Goal: Information Seeking & Learning: Learn about a topic

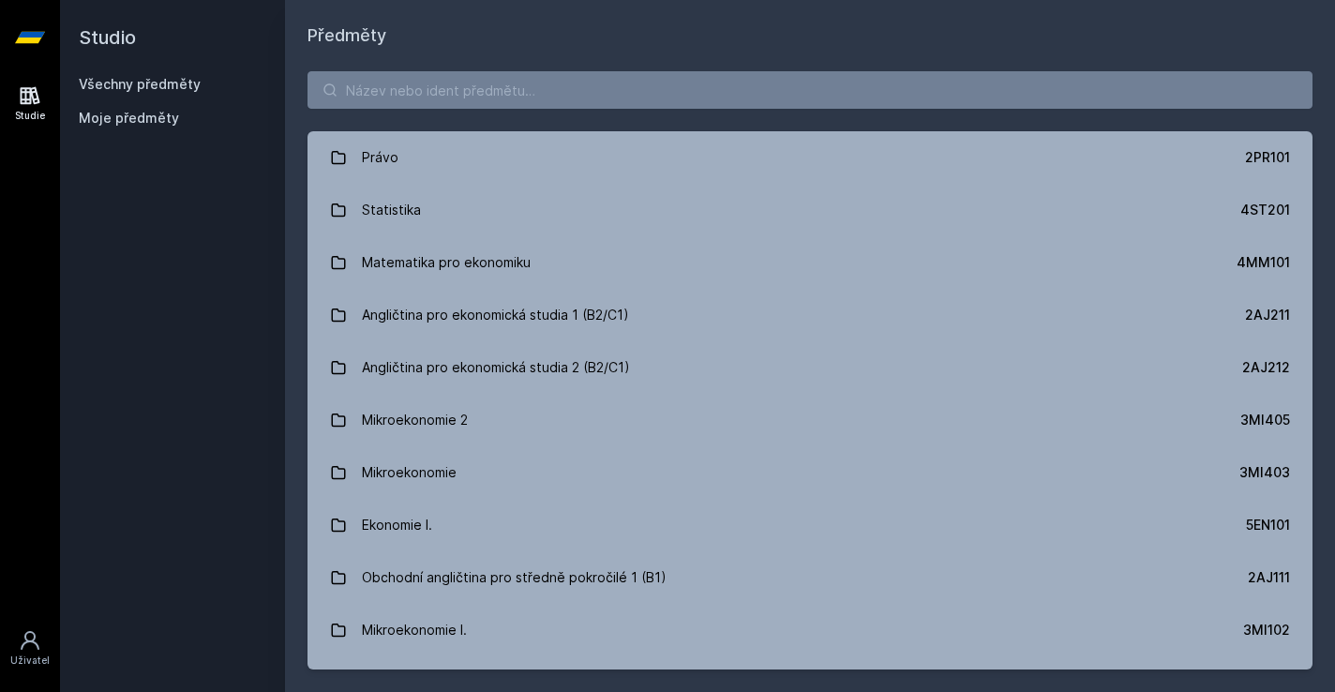
click at [773, 137] on button "Jasně, jsem pro" at bounding box center [797, 122] width 164 height 48
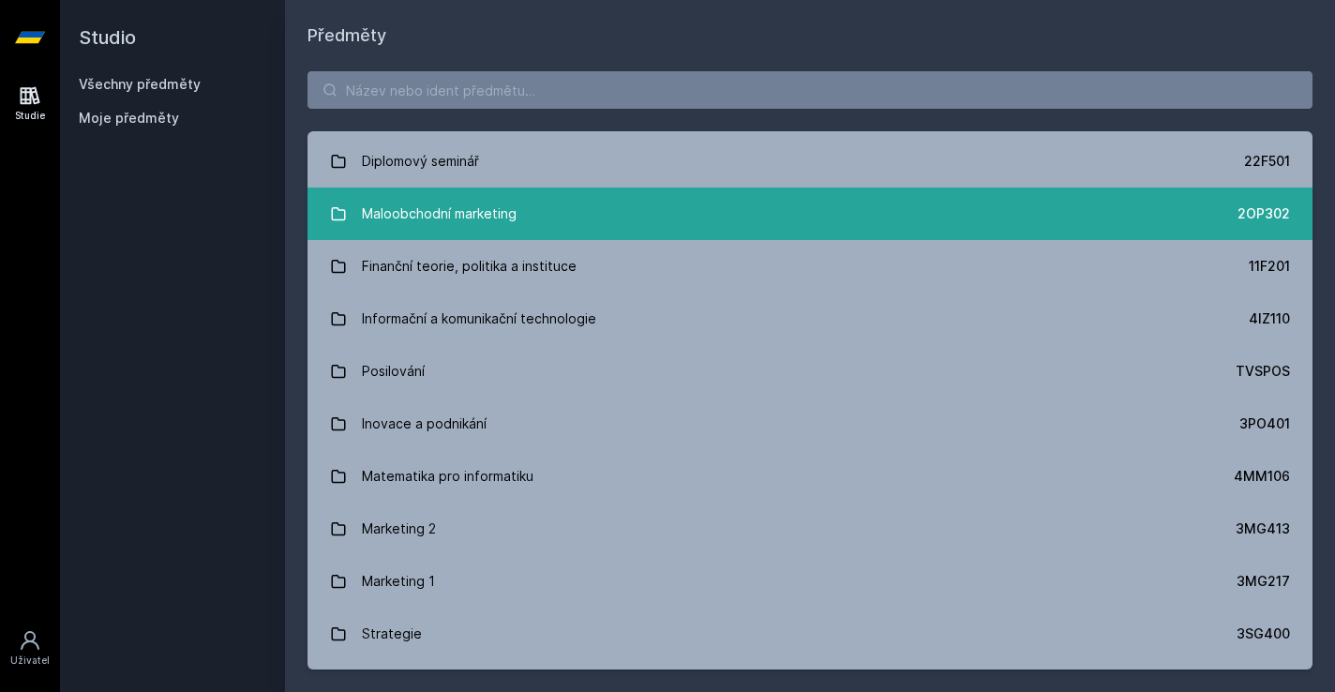
scroll to position [1221, 0]
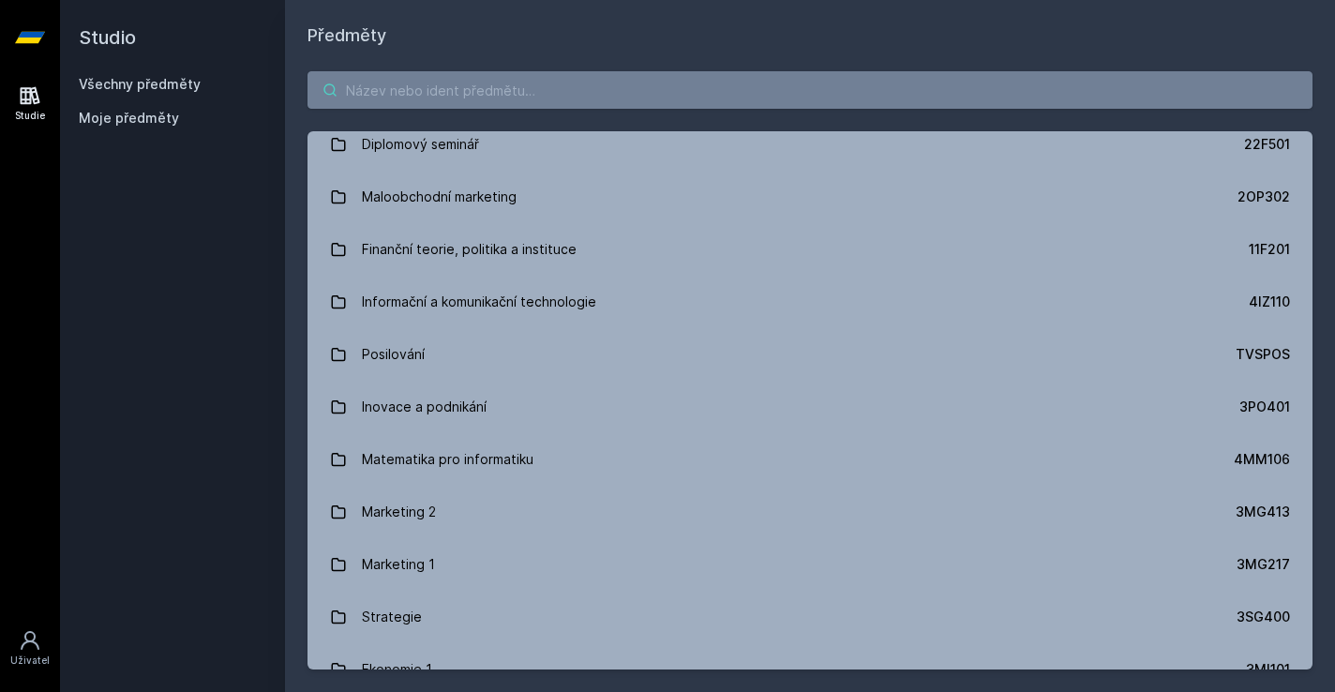
click at [564, 80] on input "search" at bounding box center [810, 90] width 1005 height 38
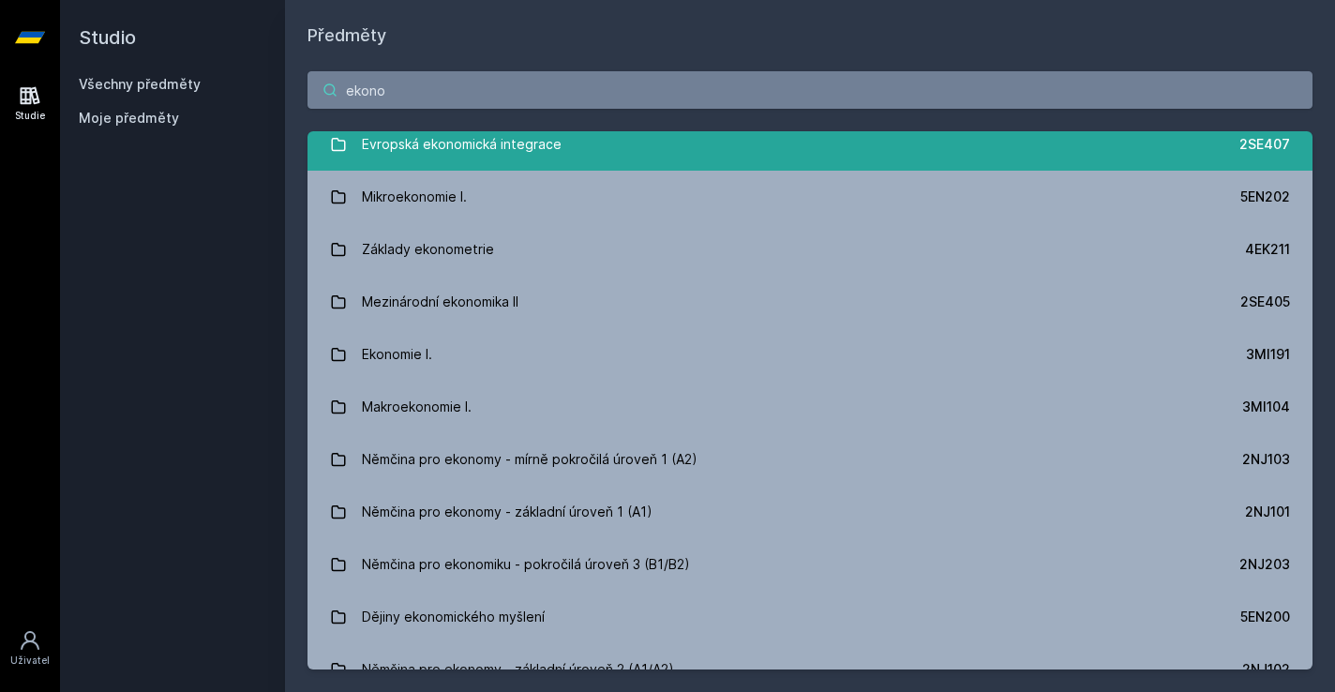
scroll to position [0, 0]
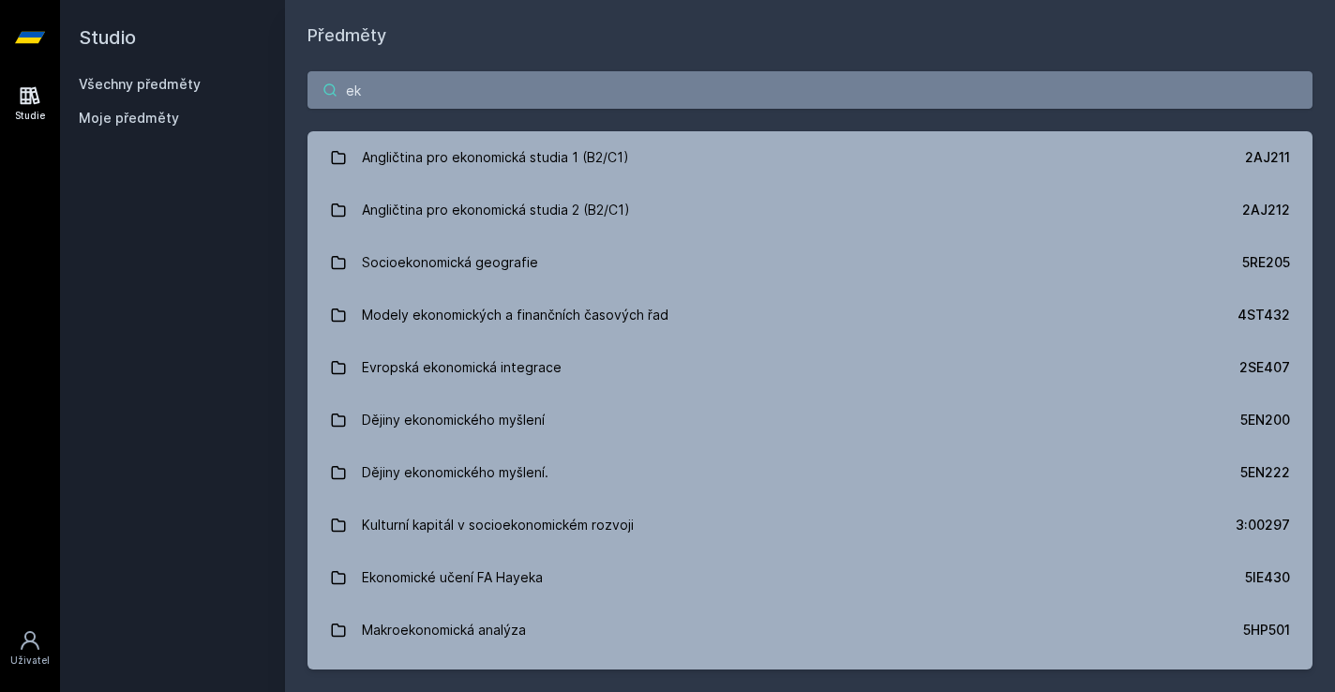
type input "e"
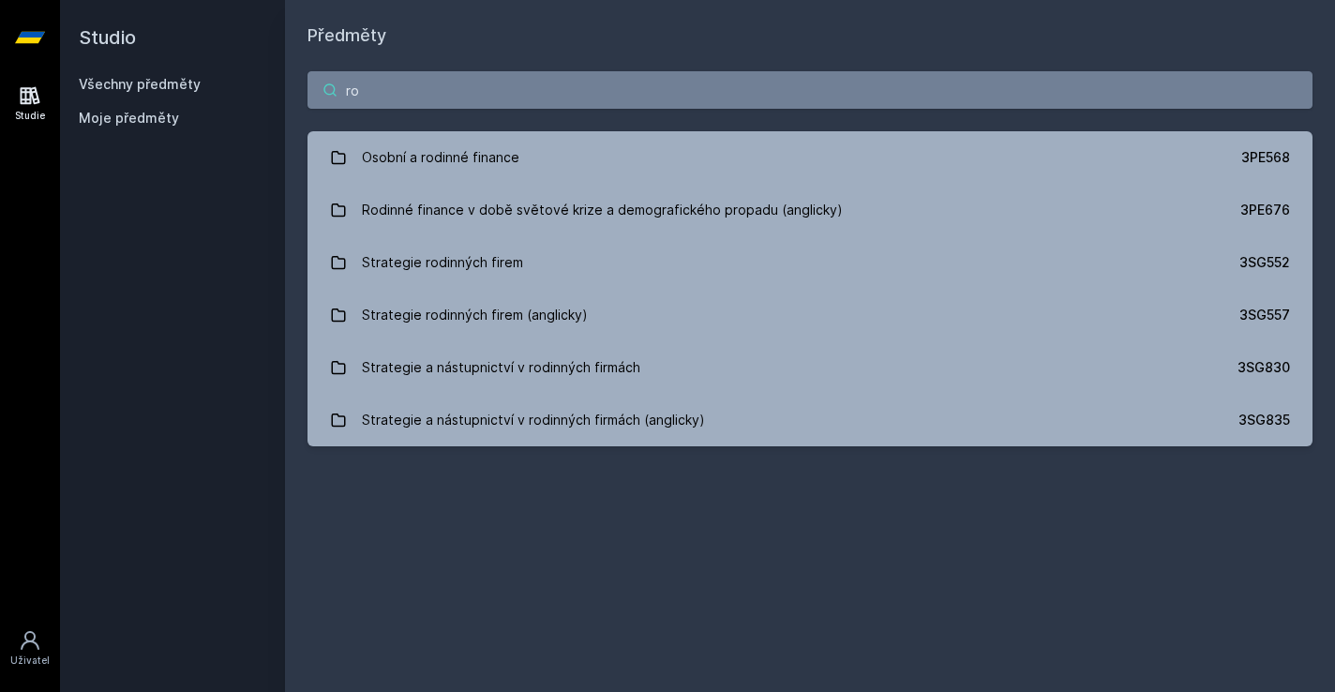
type input "r"
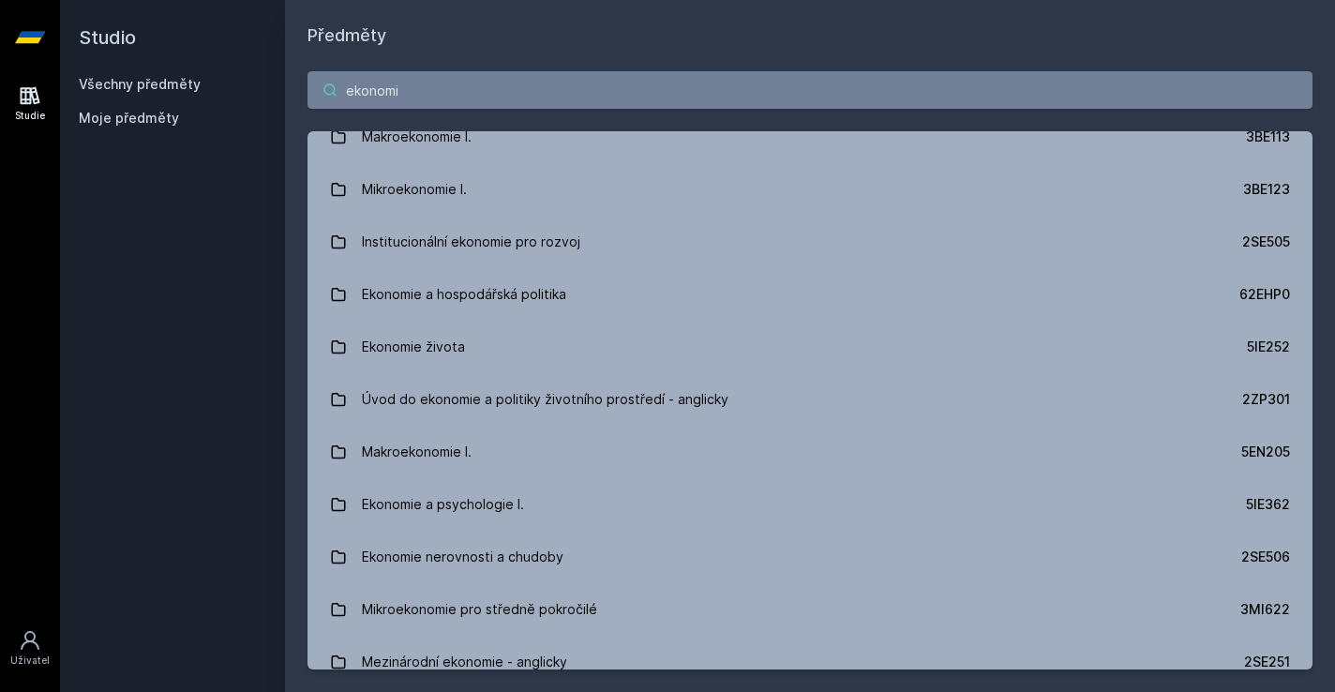
scroll to position [1701, 0]
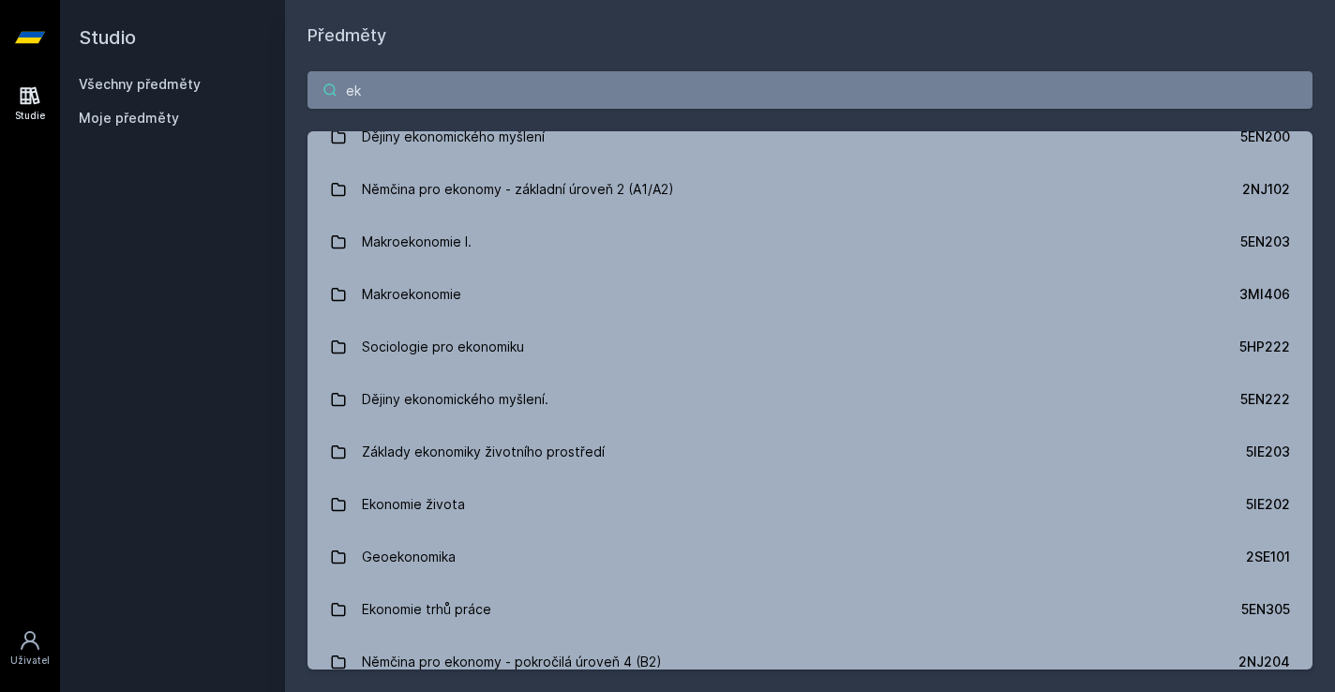
type input "e"
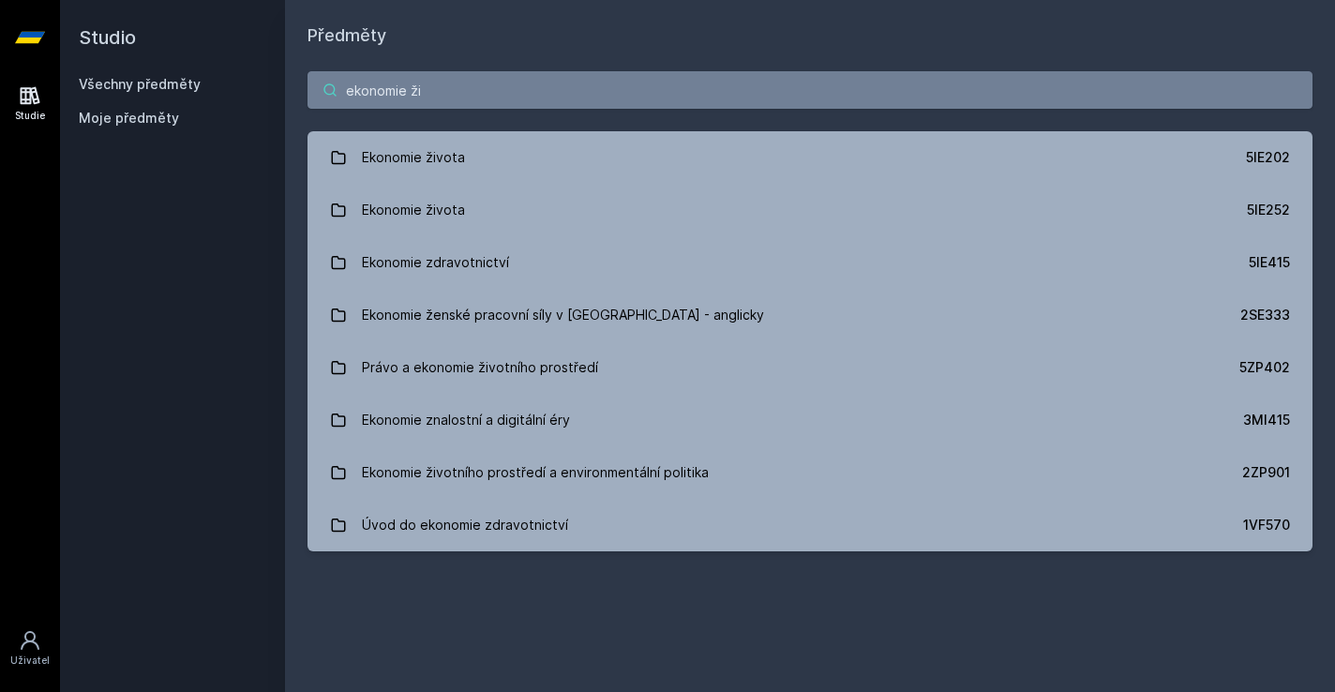
scroll to position [0, 0]
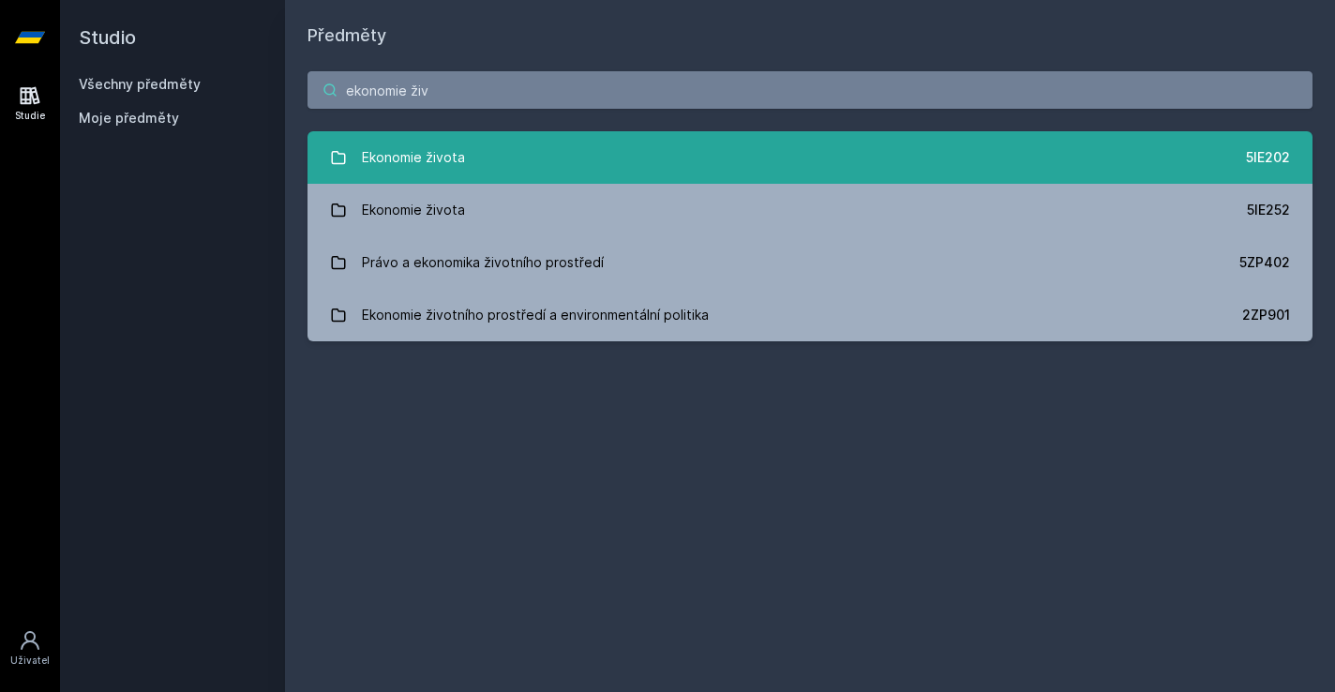
type input "ekonomie živ"
click at [456, 158] on font "Ekonomie života" at bounding box center [413, 157] width 103 height 16
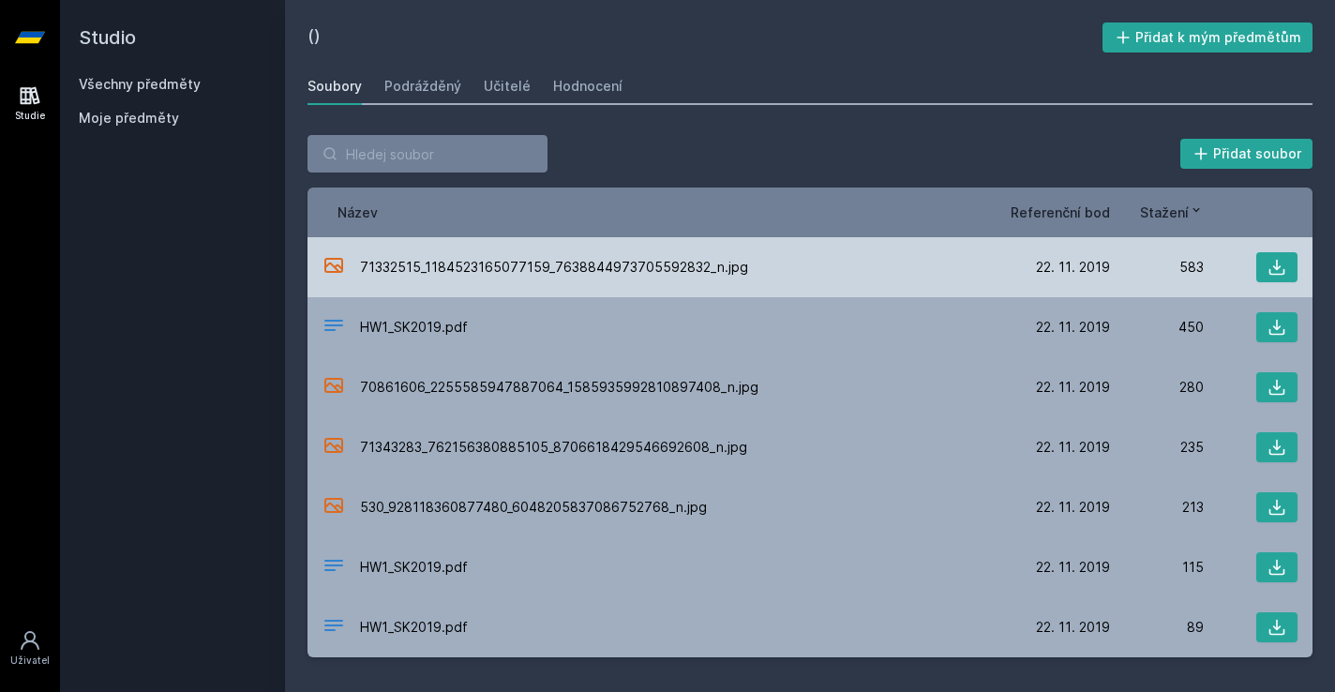
click at [899, 282] on div "71332515_1184523165077159_7638844973705592832_n.jpg [DATE] [DATE] 583" at bounding box center [810, 267] width 1005 height 60
click at [714, 278] on div "71332515_1184523165077159_7638844973705592832_n.jpg" at bounding box center [670, 267] width 694 height 27
click at [1283, 257] on button at bounding box center [1276, 267] width 41 height 30
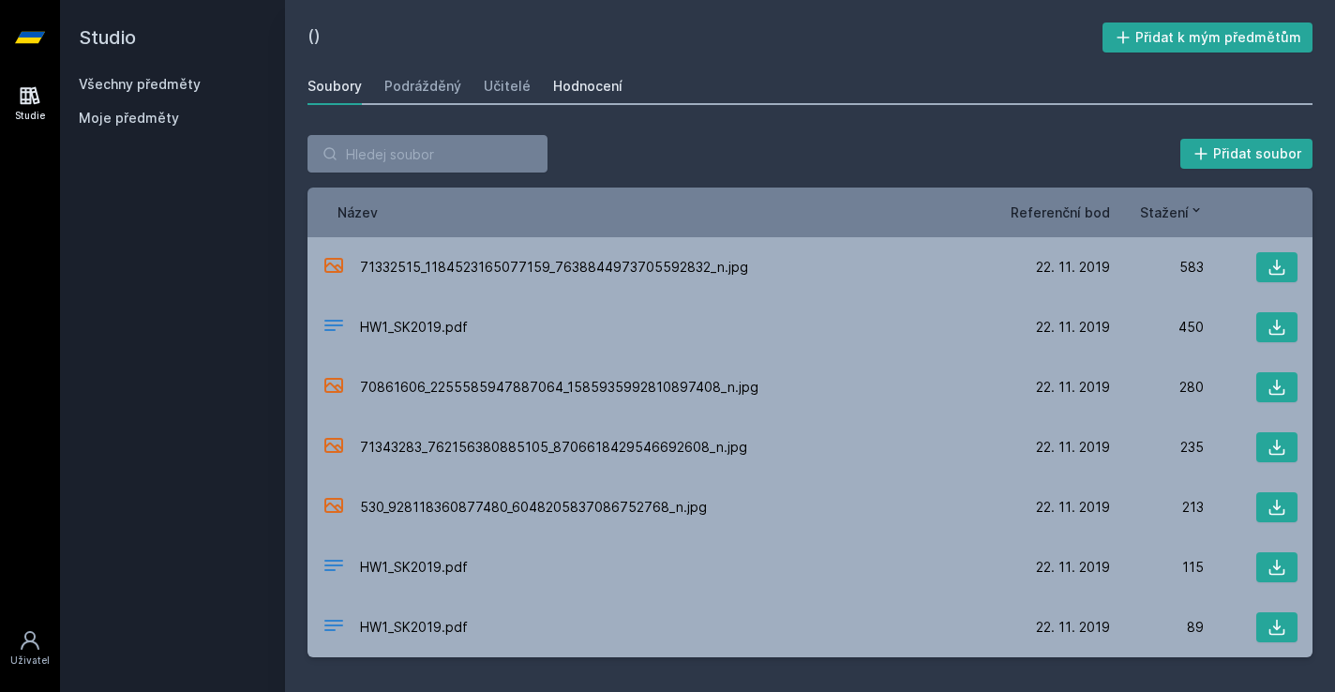
click at [579, 93] on font "Hodnocení" at bounding box center [587, 86] width 69 height 16
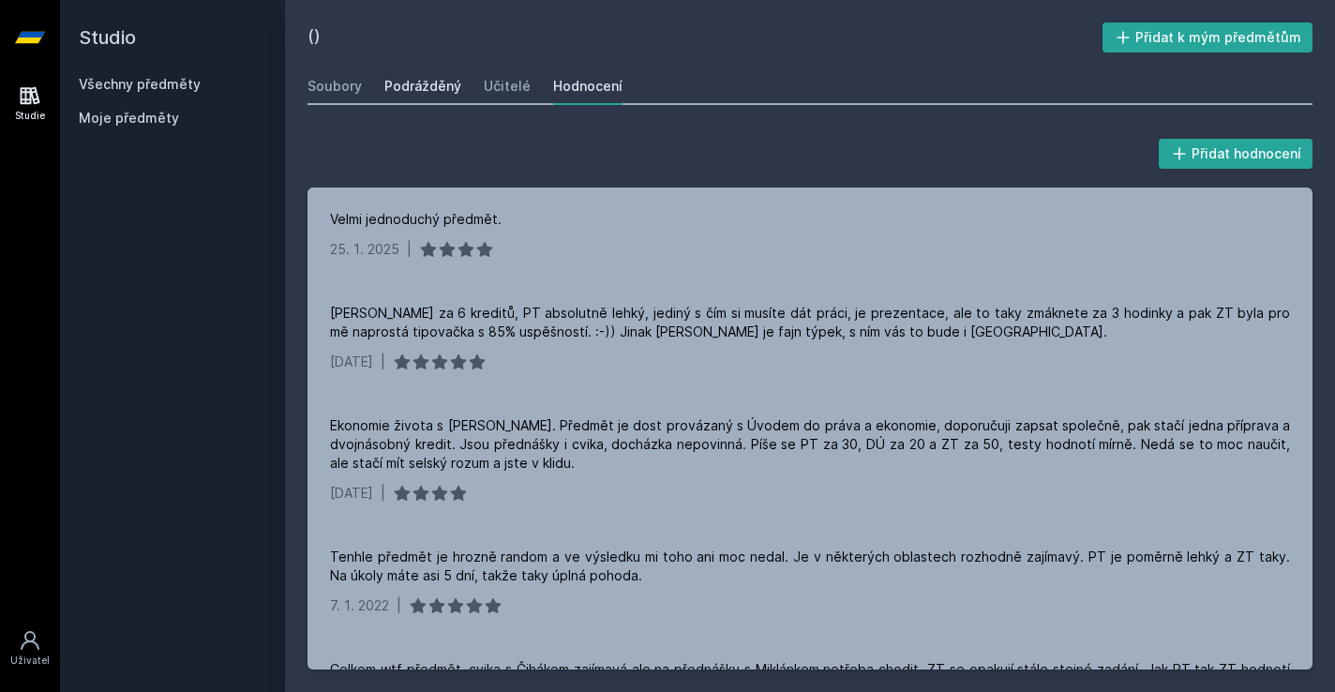
click at [442, 94] on font "Podrážděný" at bounding box center [422, 86] width 77 height 16
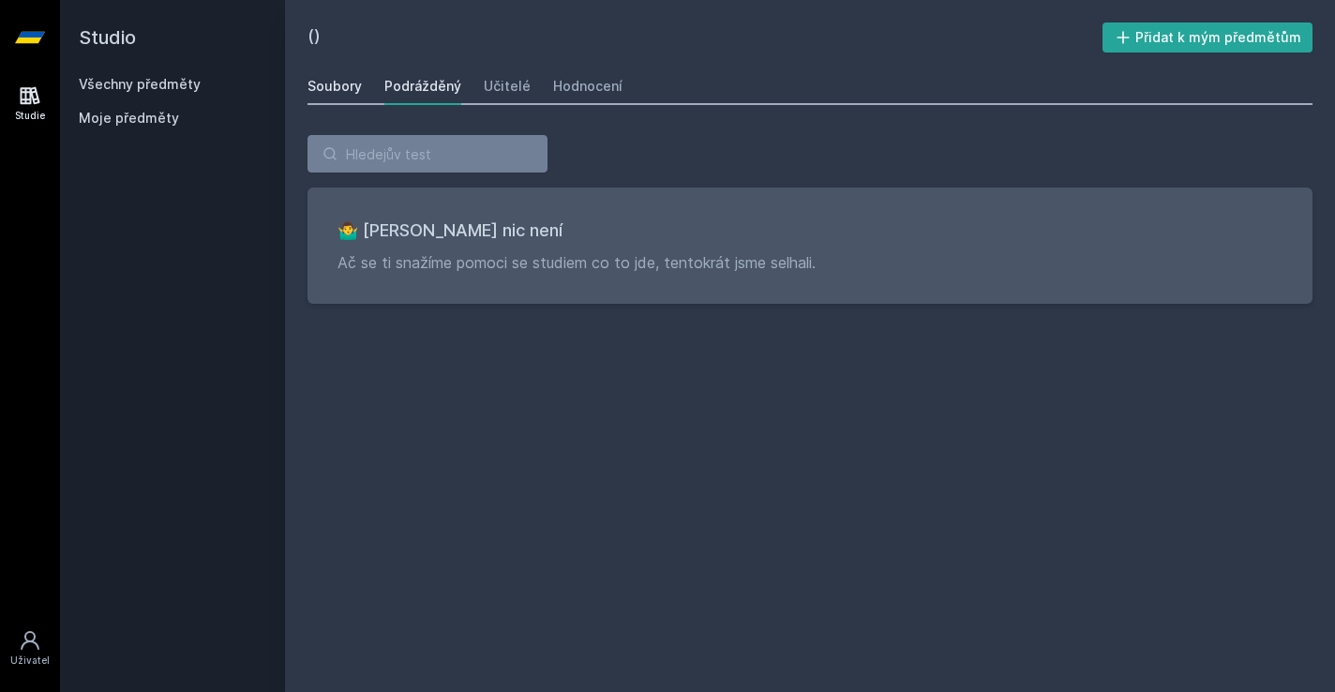
click at [332, 78] on font "Soubory" at bounding box center [335, 86] width 54 height 16
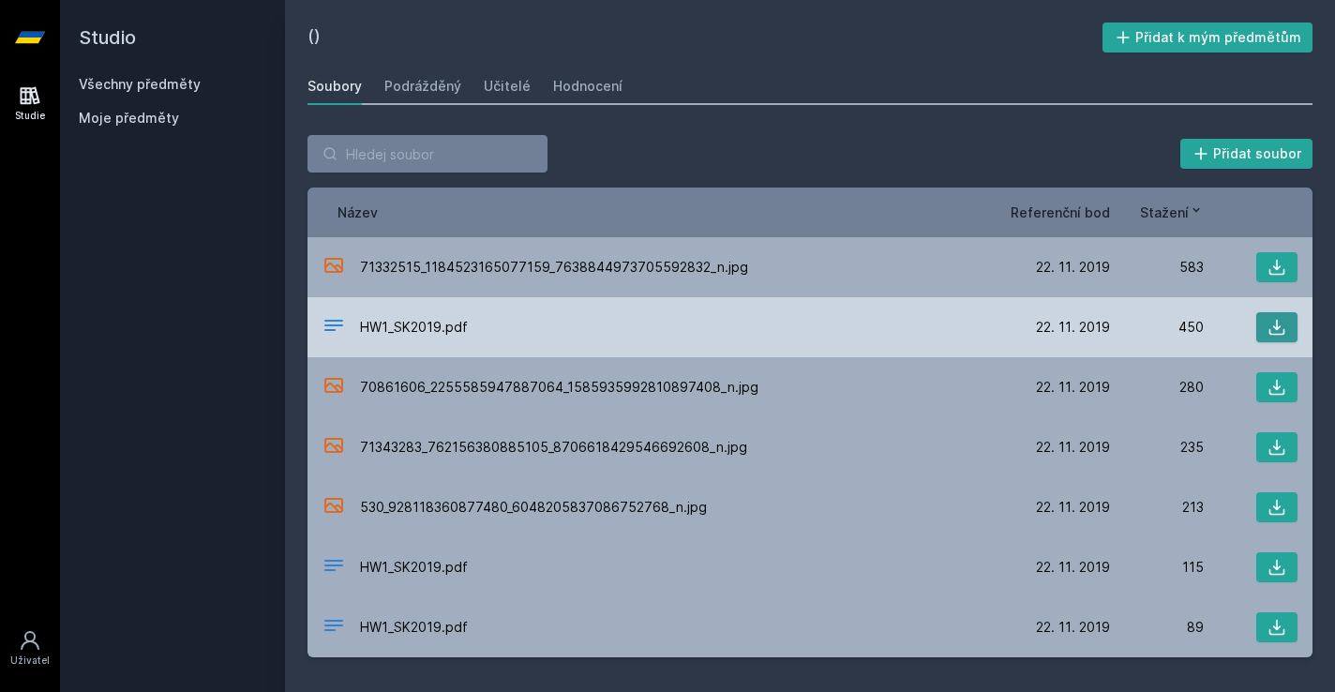
click at [1269, 329] on icon at bounding box center [1277, 327] width 19 height 19
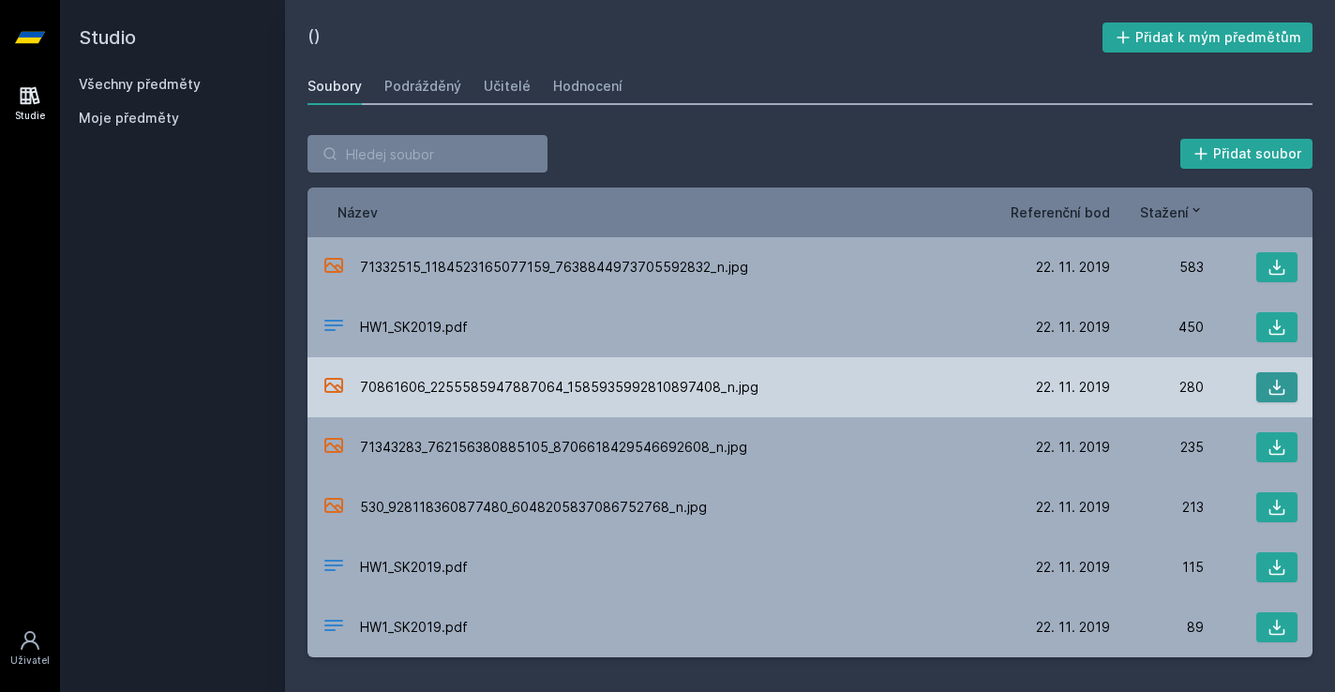
click at [1267, 382] on button at bounding box center [1276, 387] width 41 height 30
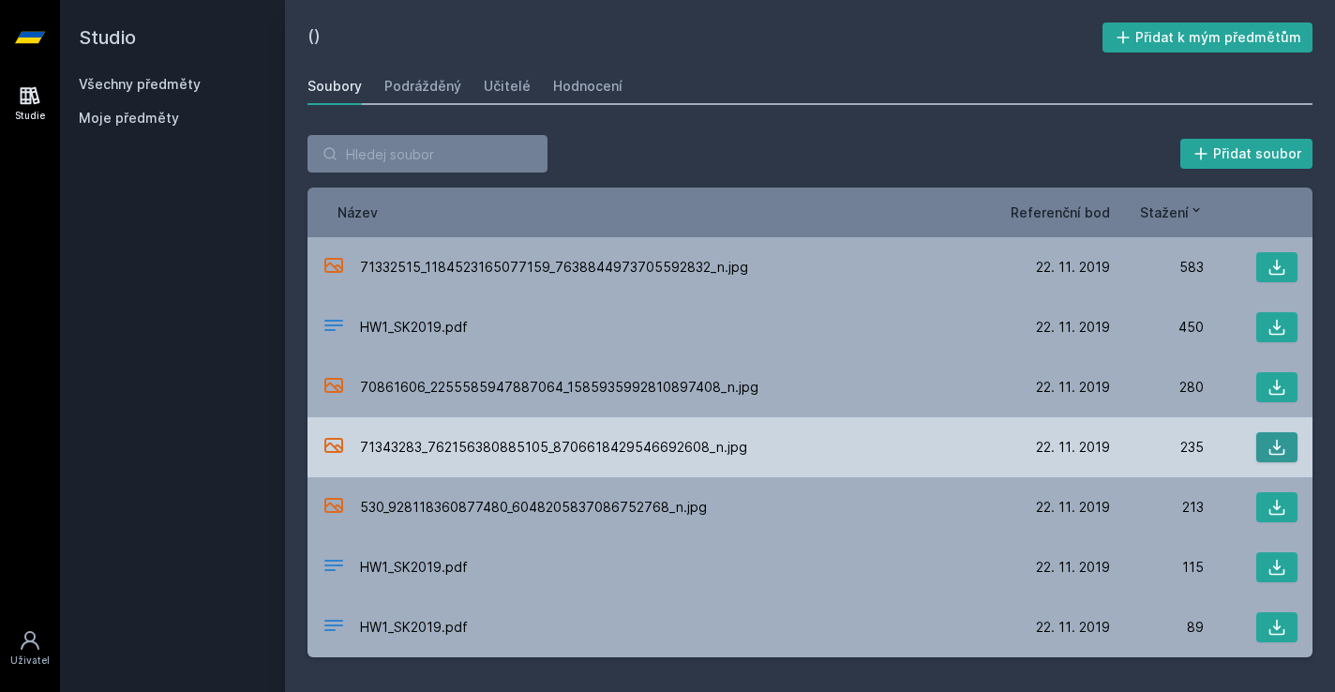
click at [1286, 448] on icon at bounding box center [1277, 447] width 19 height 19
